Goal: Find specific page/section: Find specific page/section

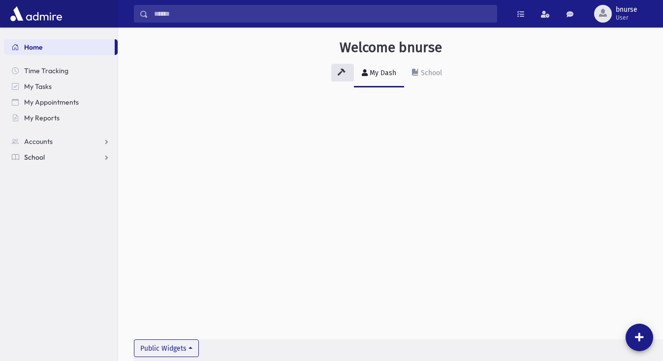
click at [28, 150] on link "School" at bounding box center [61, 158] width 114 height 16
click at [43, 174] on span "Students" at bounding box center [43, 173] width 27 height 9
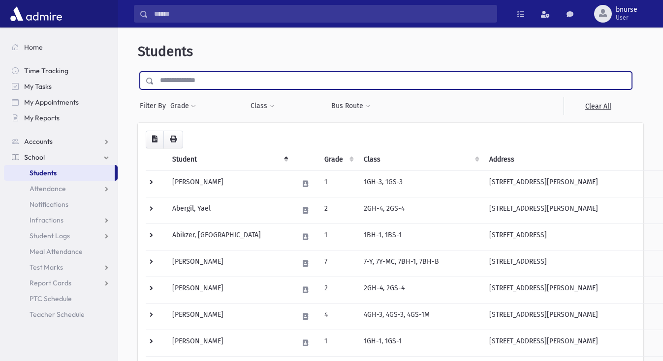
click at [184, 89] on input "text" at bounding box center [392, 81] width 477 height 18
click at [175, 82] on input "text" at bounding box center [392, 81] width 477 height 18
type input "*****"
click at [138, 72] on input "submit" at bounding box center [152, 78] width 28 height 13
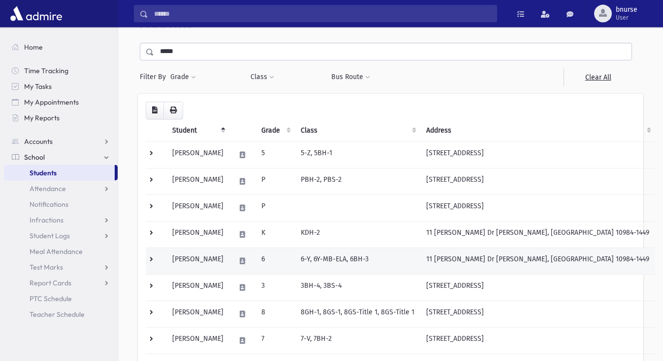
scroll to position [50, 0]
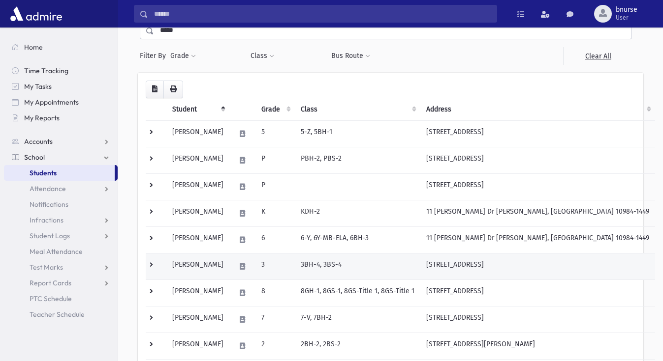
click at [217, 272] on td "[PERSON_NAME]" at bounding box center [197, 266] width 63 height 27
